Goal: Task Accomplishment & Management: Use online tool/utility

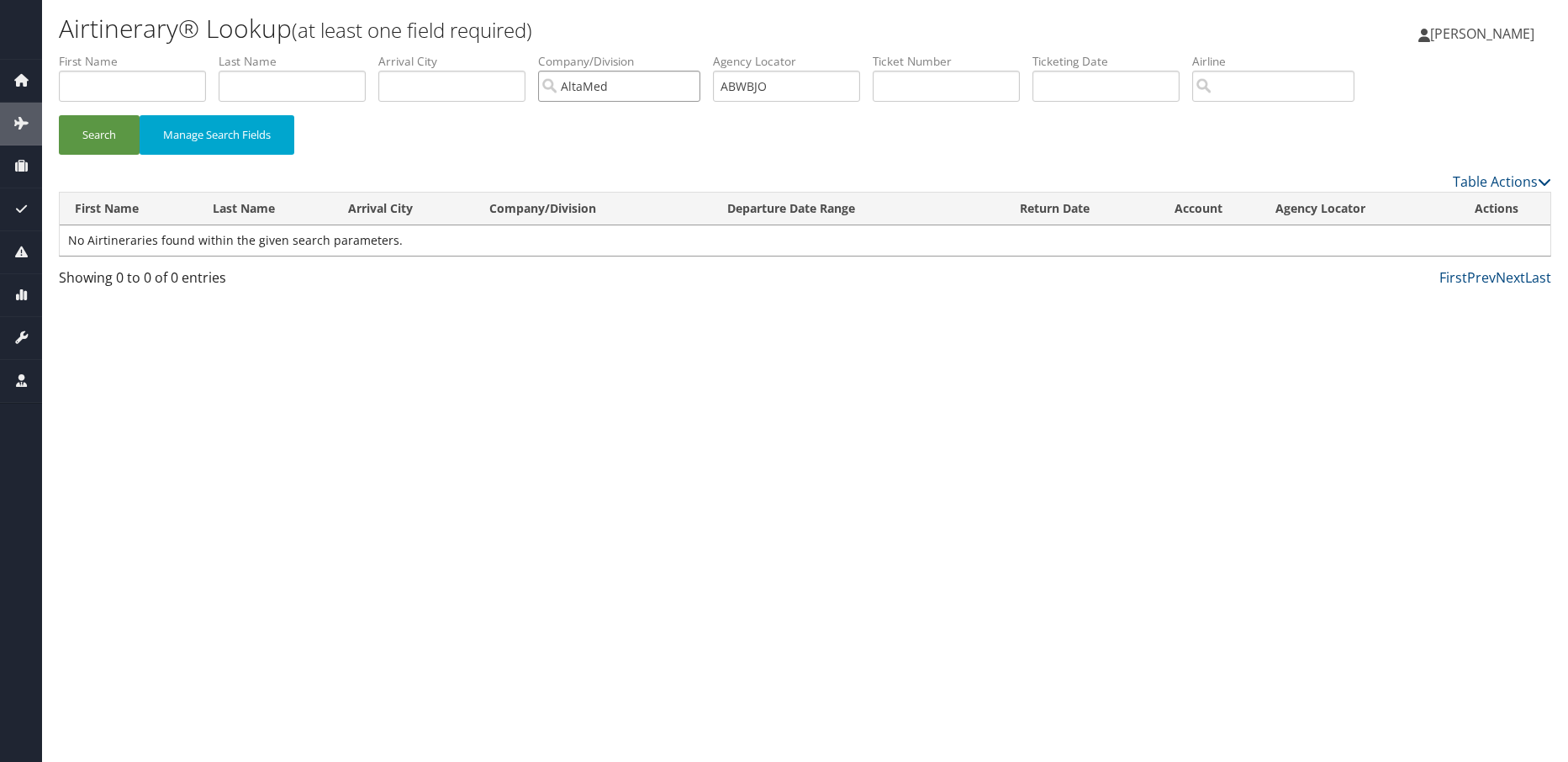
click at [694, 85] on input "AltaMed" at bounding box center [619, 86] width 163 height 31
drag, startPoint x: 786, startPoint y: 89, endPoint x: 672, endPoint y: 91, distance: 114.0
click at [672, 53] on ul "First Name Last Name Departure City Arrival City Company/Division Airport/City …" at bounding box center [805, 53] width 1493 height 0
paste input "EITDBJ"
type input "EITDBJ"
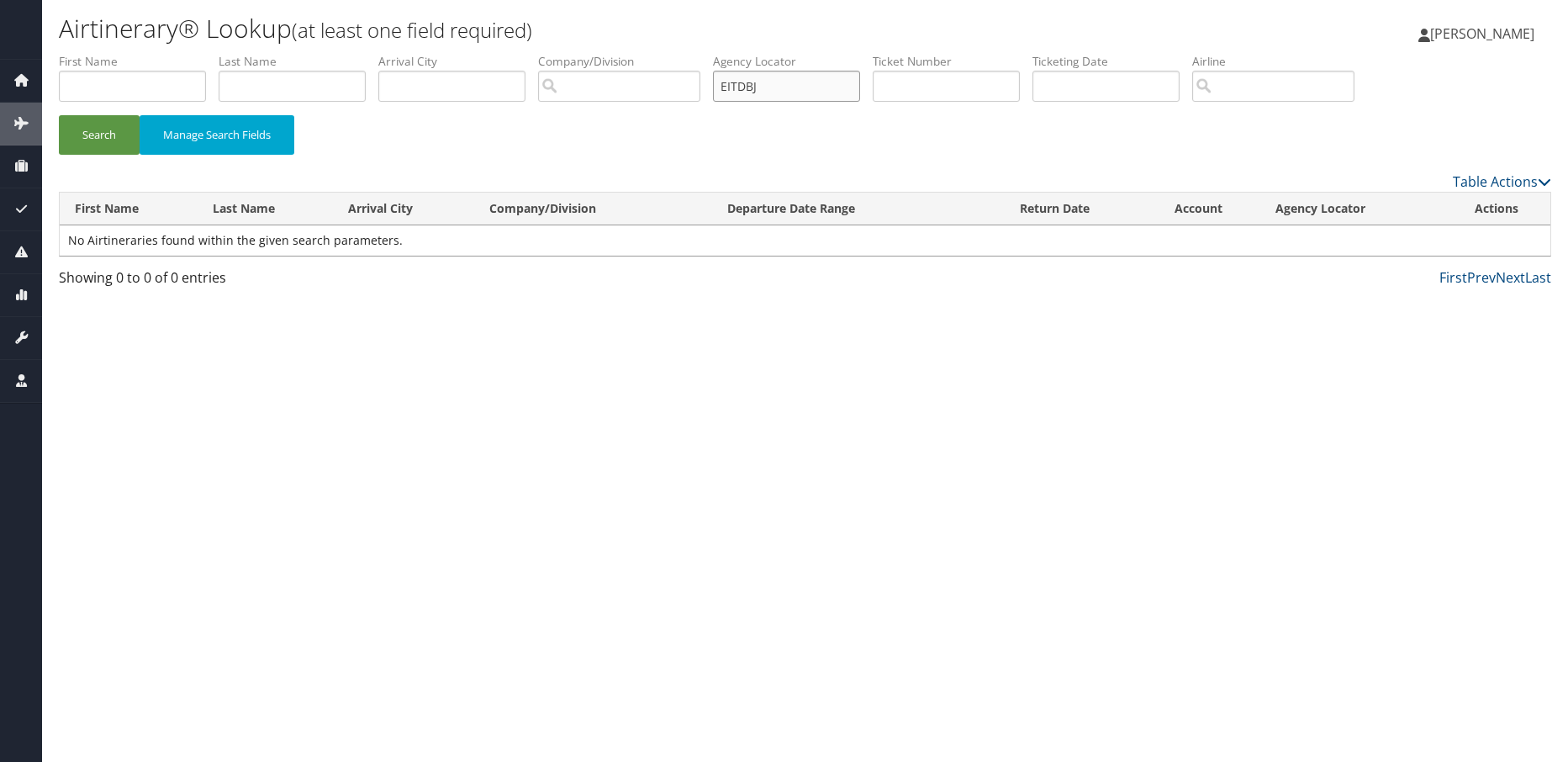
click at [59, 115] on button "Search" at bounding box center [99, 135] width 81 height 39
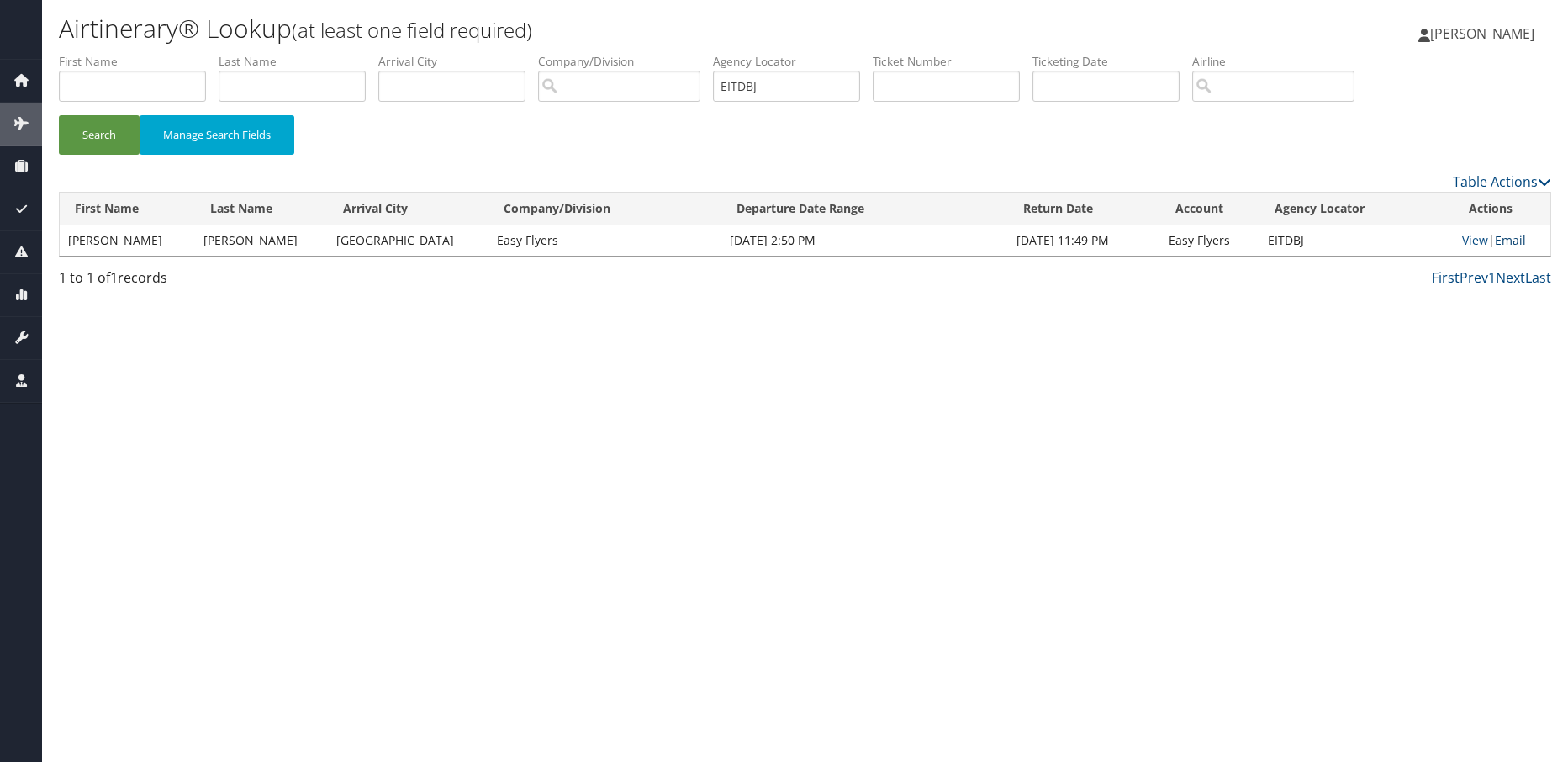
click at [1509, 241] on link "Email" at bounding box center [1510, 240] width 31 height 16
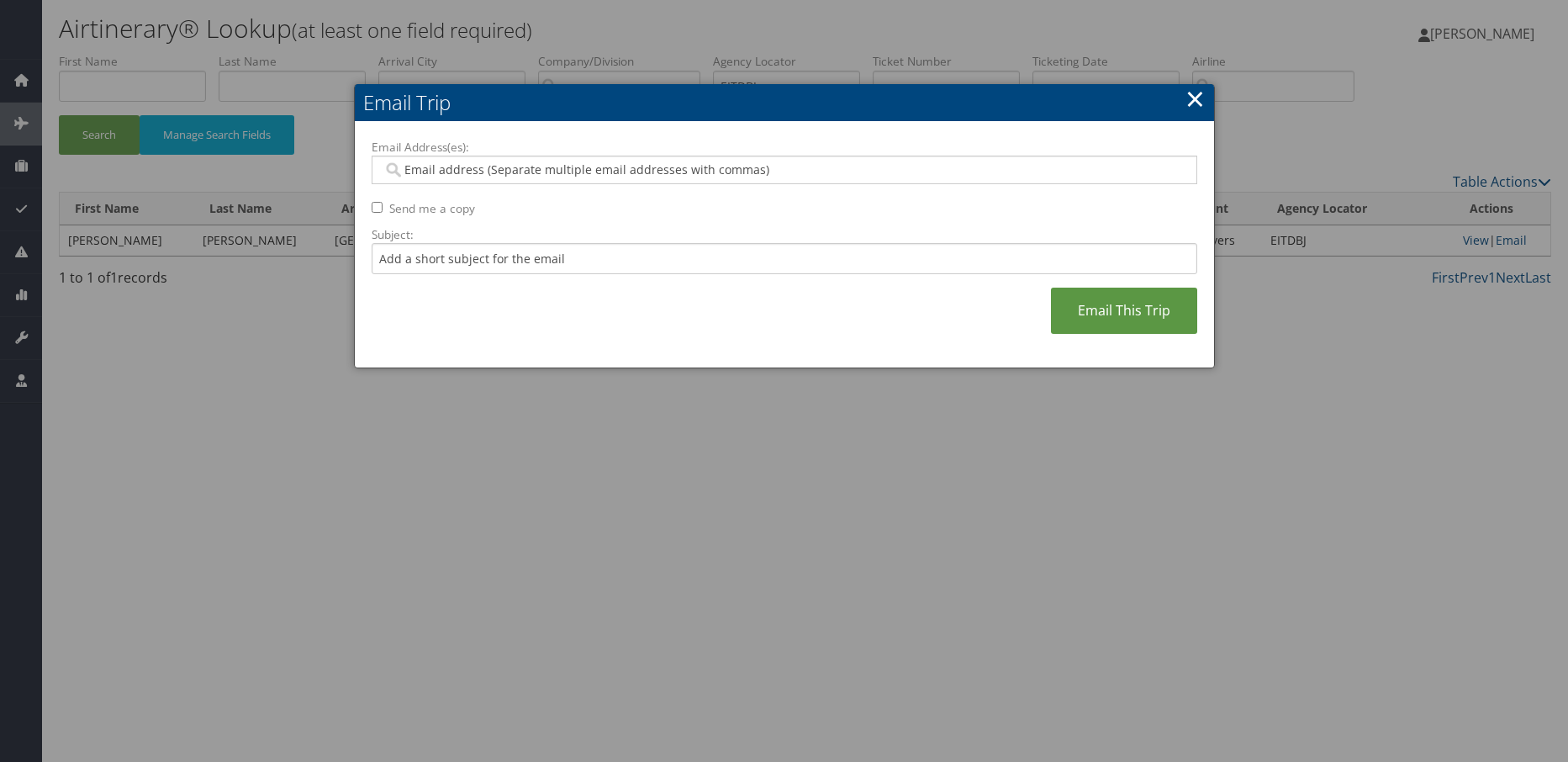
click at [636, 176] on input "Email Address(es):" at bounding box center [784, 169] width 803 height 16
type input "[PERSON_NAME]"
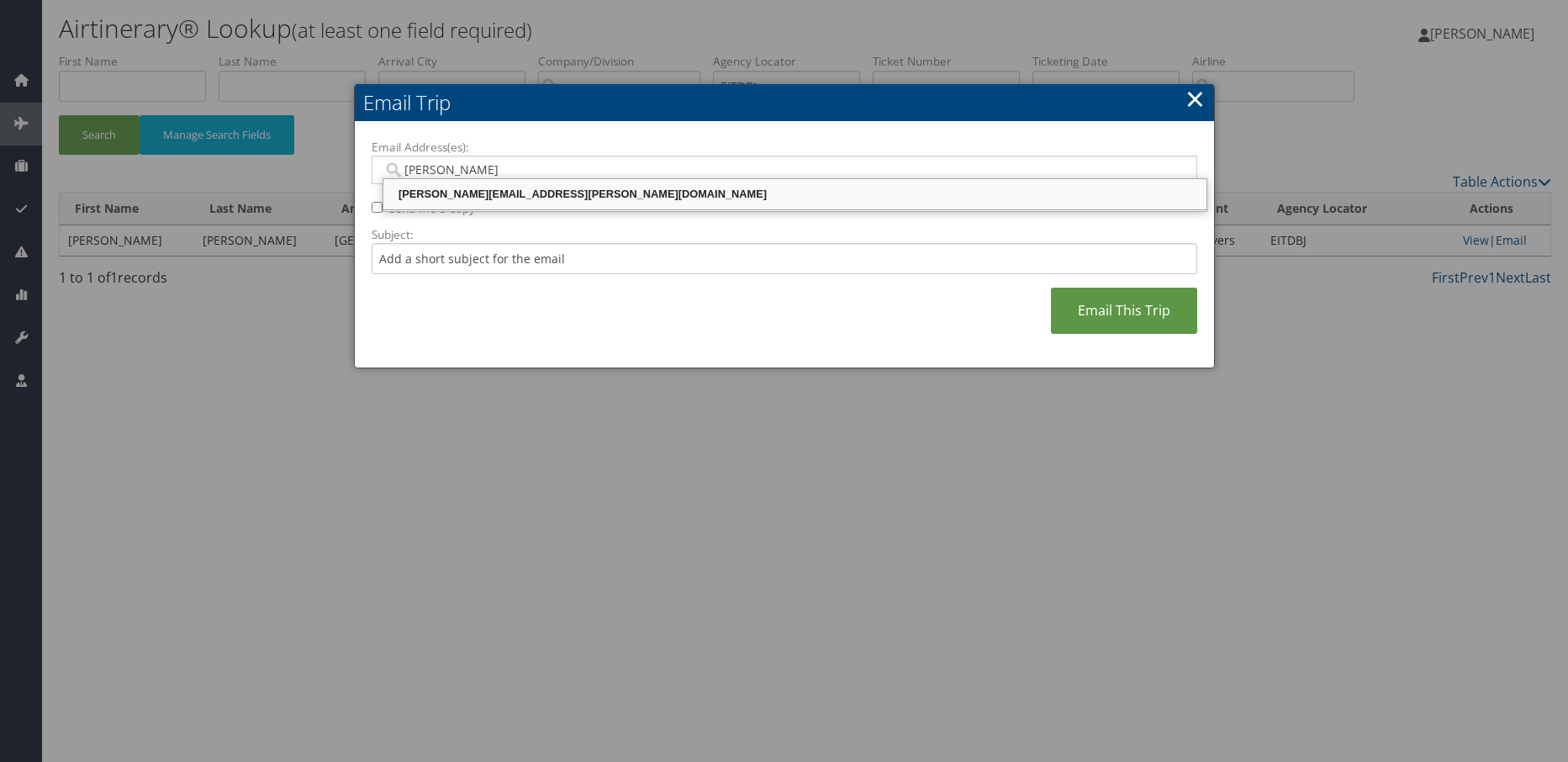
click at [588, 186] on div "[PERSON_NAME][EMAIL_ADDRESS][PERSON_NAME][DOMAIN_NAME]" at bounding box center [795, 193] width 819 height 16
type input "[PERSON_NAME][EMAIL_ADDRESS][PERSON_NAME][DOMAIN_NAME]"
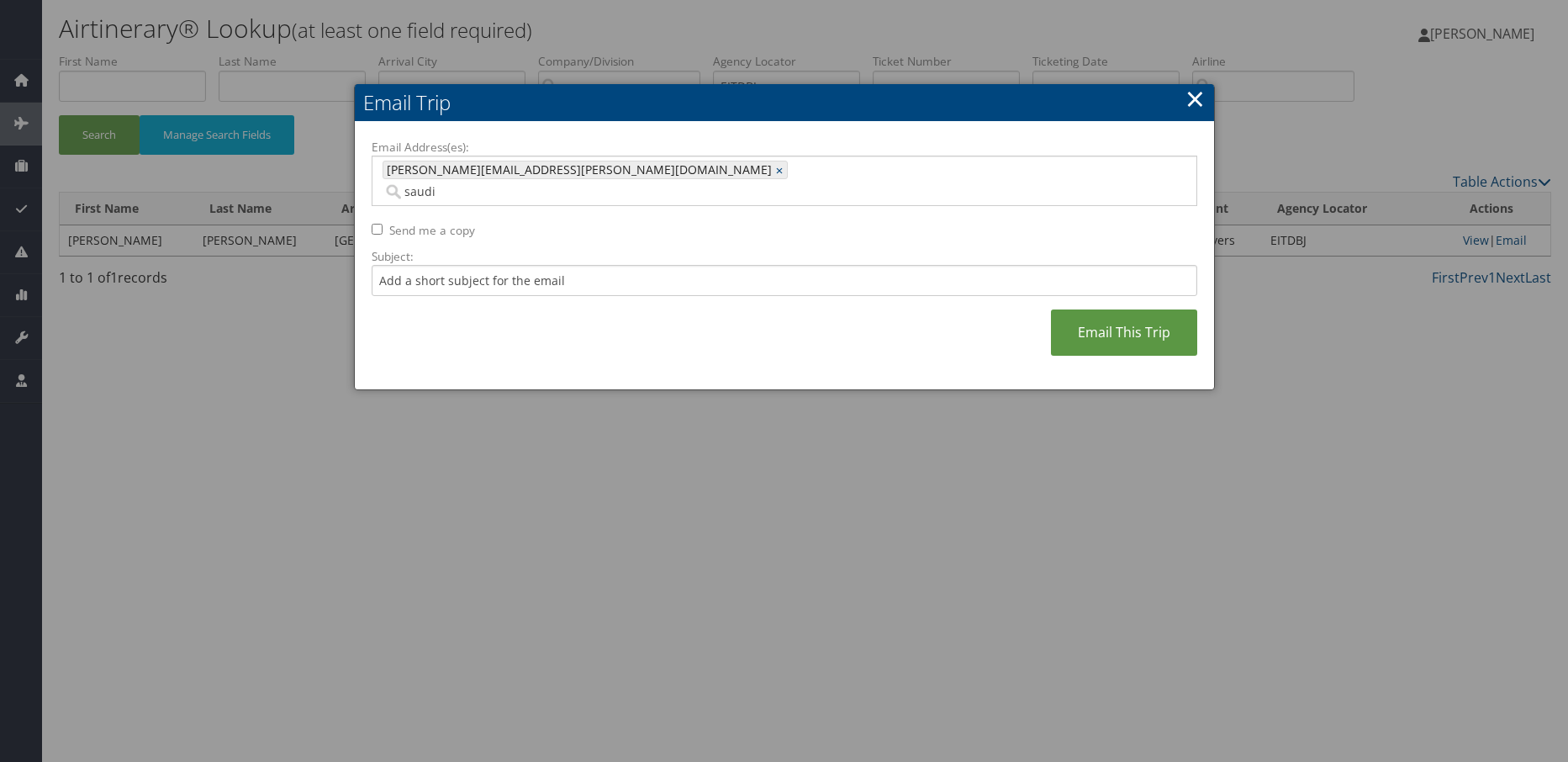
type input "saudia"
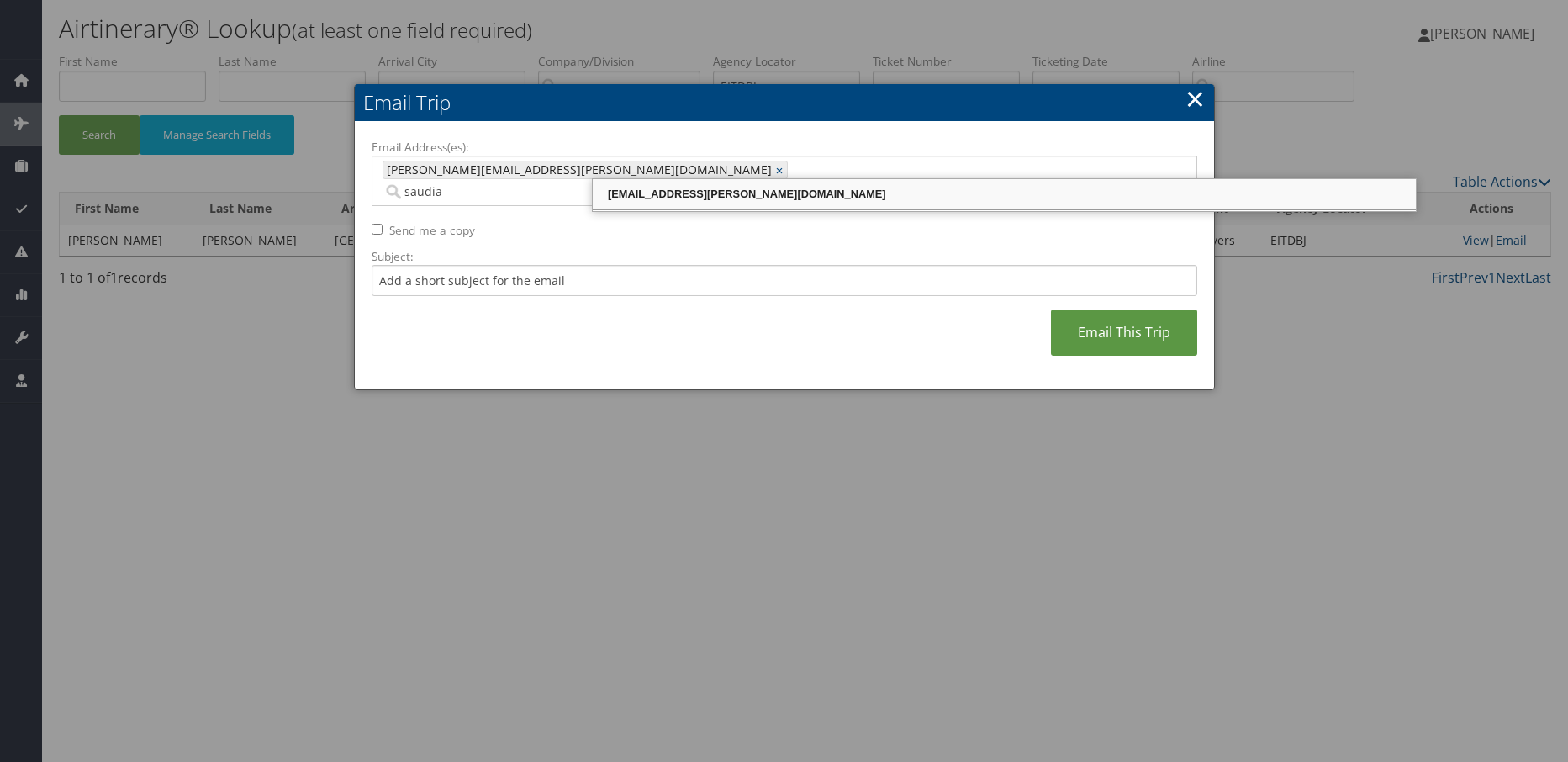
click at [645, 190] on div "[EMAIL_ADDRESS][PERSON_NAME][DOMAIN_NAME]" at bounding box center [1004, 193] width 819 height 16
type input "[PERSON_NAME][EMAIL_ADDRESS][PERSON_NAME][DOMAIN_NAME], [DOMAIN_NAME][EMAIL_ADD…"
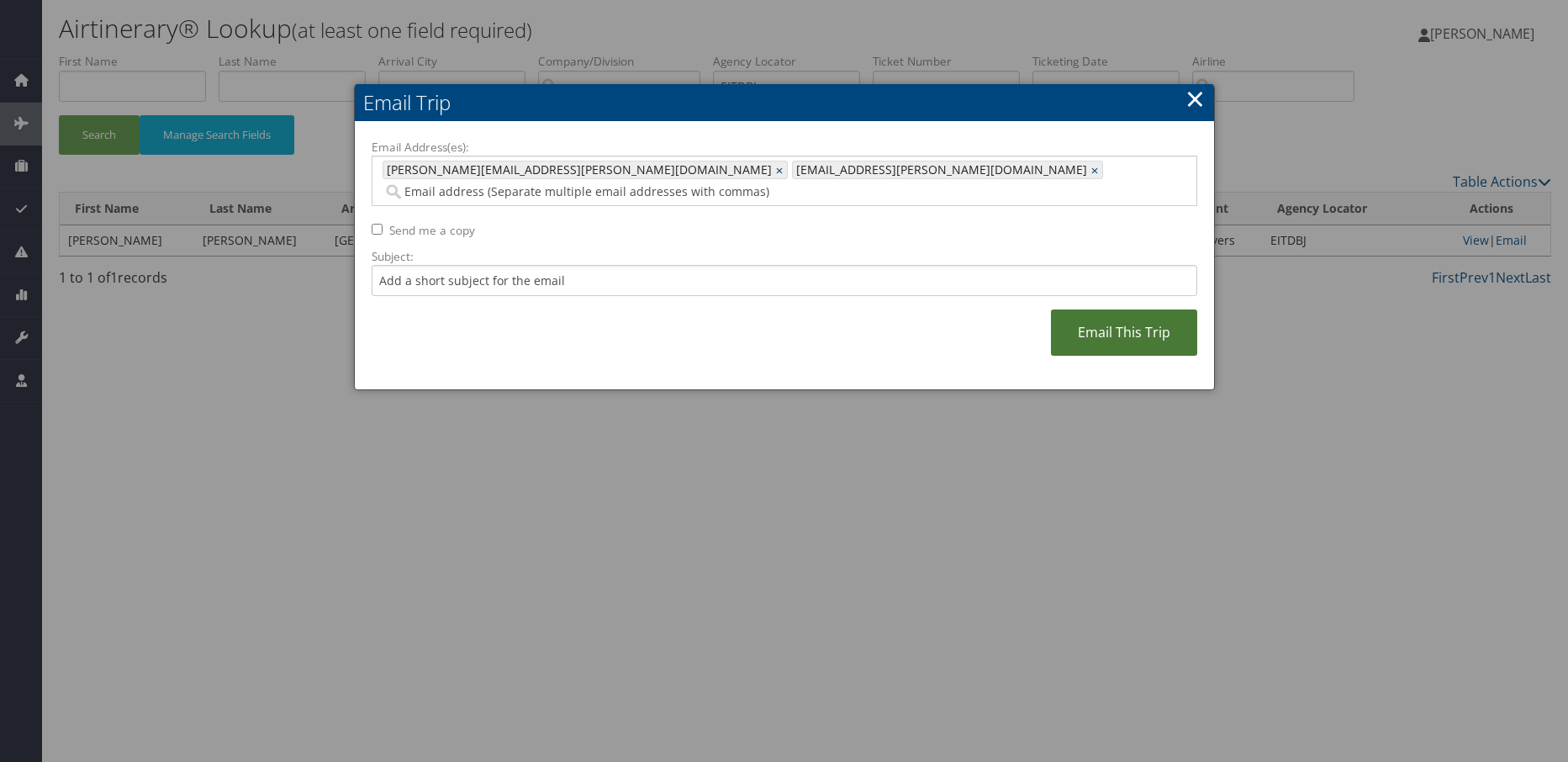
click at [1116, 315] on link "Email This Trip" at bounding box center [1125, 333] width 146 height 46
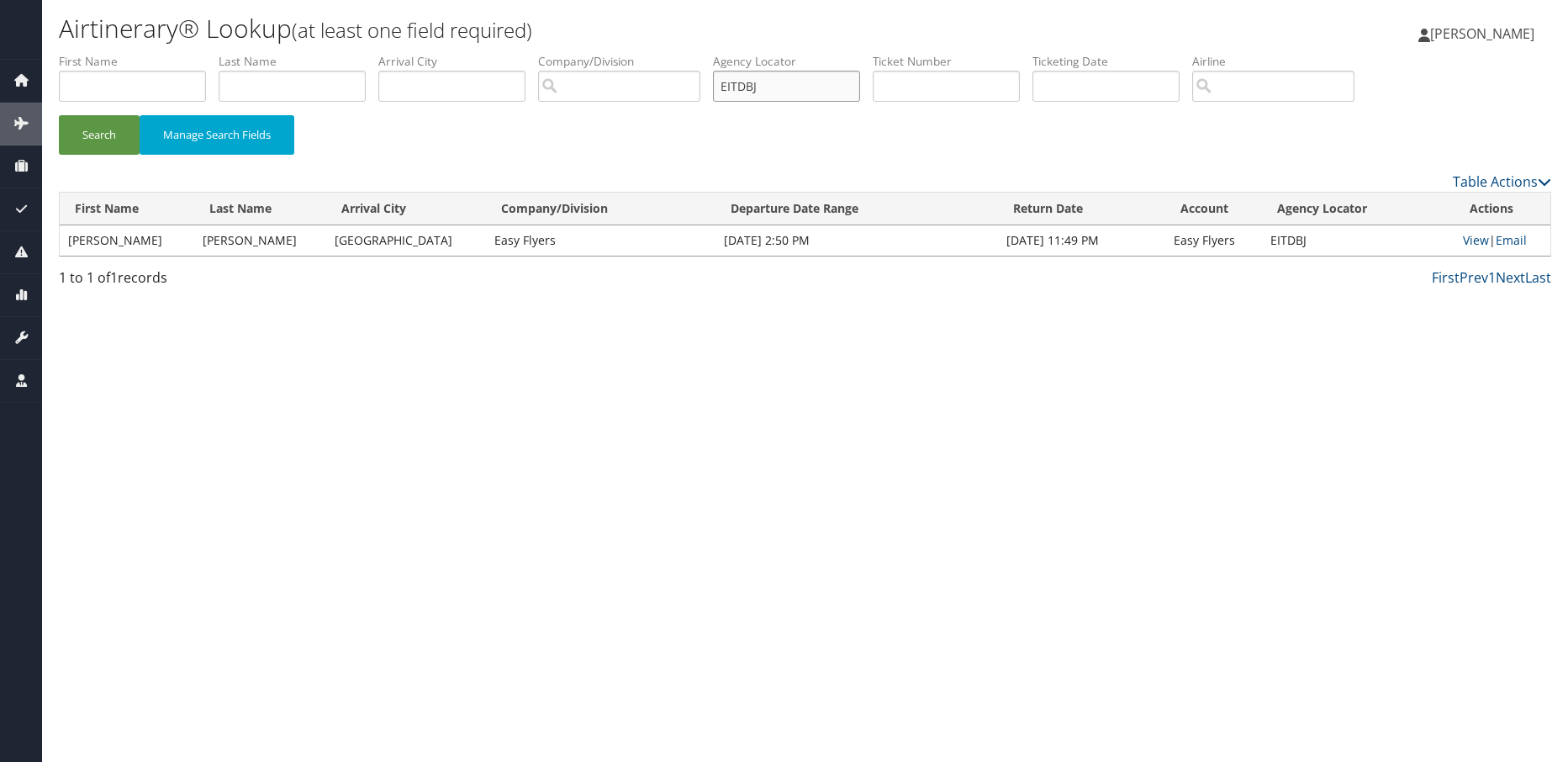
drag, startPoint x: 793, startPoint y: 86, endPoint x: 680, endPoint y: 86, distance: 113.0
click at [680, 53] on ul "First Name Last Name Departure City Arrival City Company/Division Airport/City …" at bounding box center [805, 53] width 1493 height 0
type input "abwbjo"
